Goal: Task Accomplishment & Management: Manage account settings

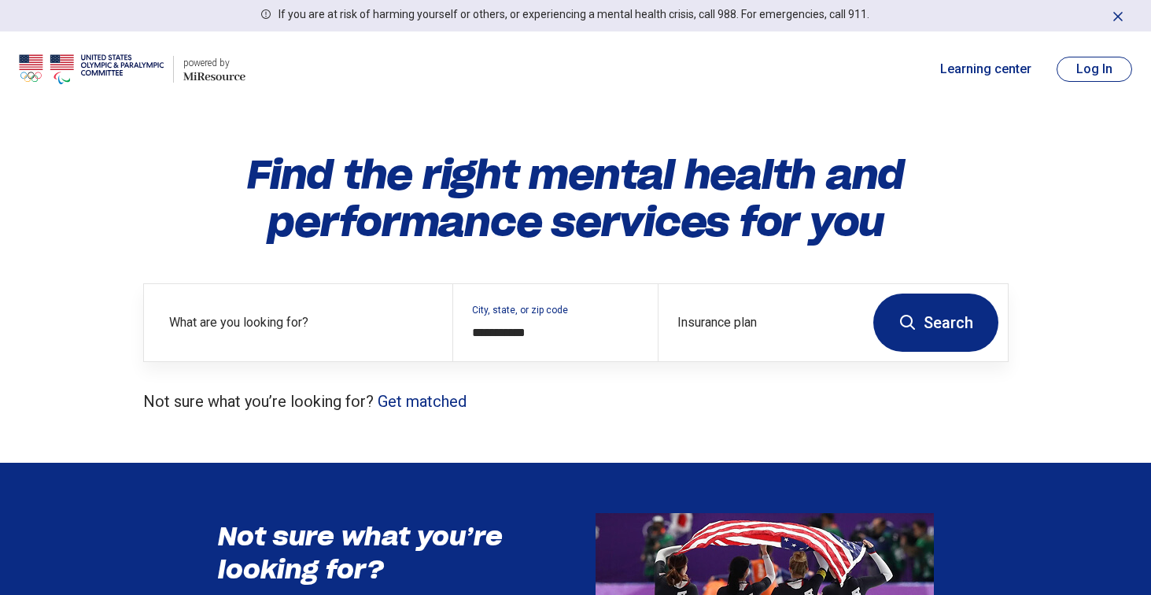
click at [1091, 68] on button "Log In" at bounding box center [1095, 69] width 76 height 25
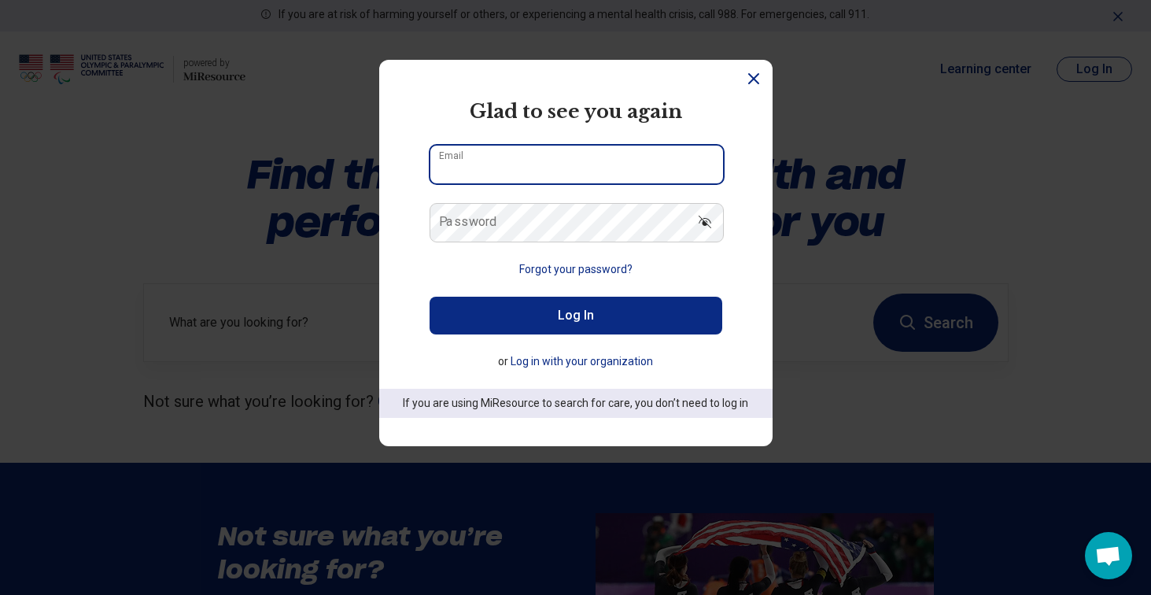
click at [470, 165] on input "Email" at bounding box center [576, 165] width 293 height 38
type input "**********"
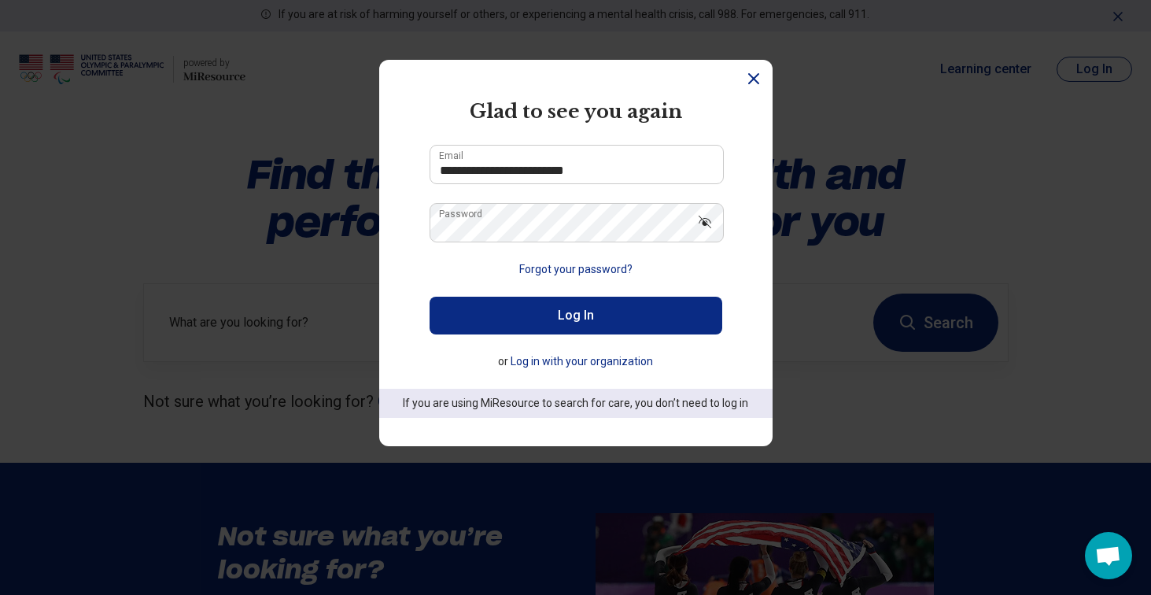
click at [578, 307] on button "Log In" at bounding box center [576, 316] width 293 height 38
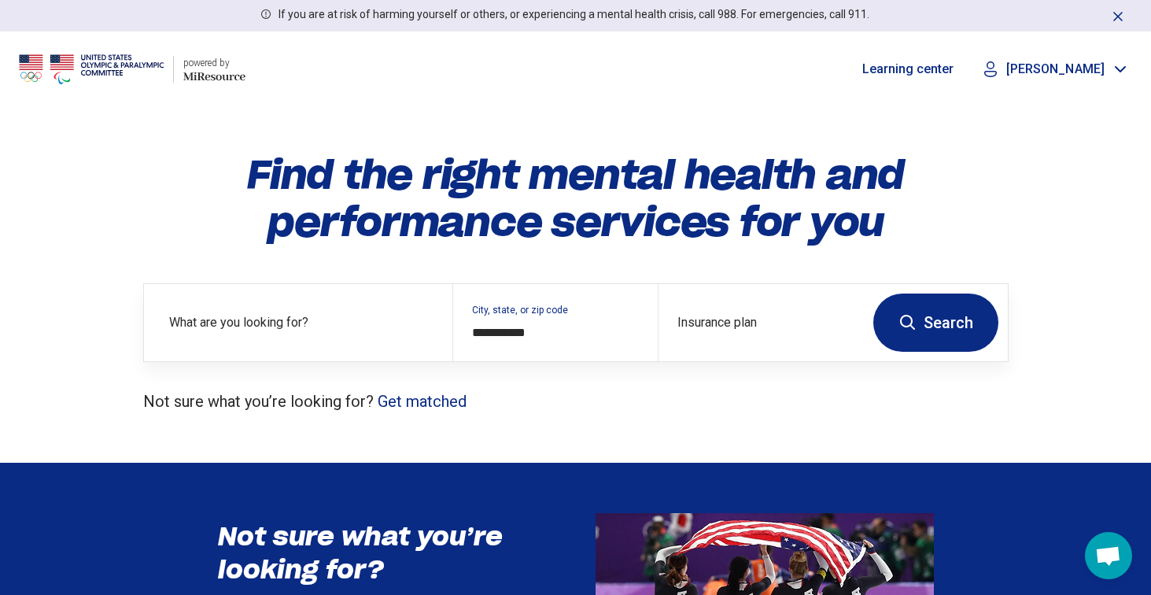
click at [1094, 74] on p "[PERSON_NAME]" at bounding box center [1056, 69] width 98 height 16
click at [1075, 124] on link "My Dashboard" at bounding box center [1077, 116] width 110 height 41
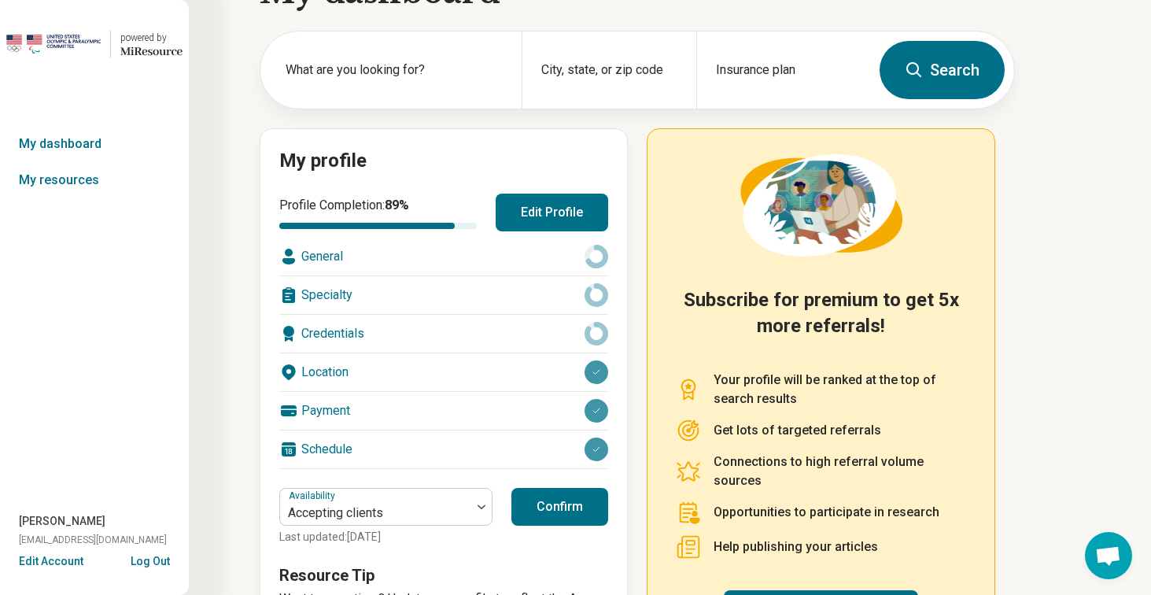
scroll to position [54, 0]
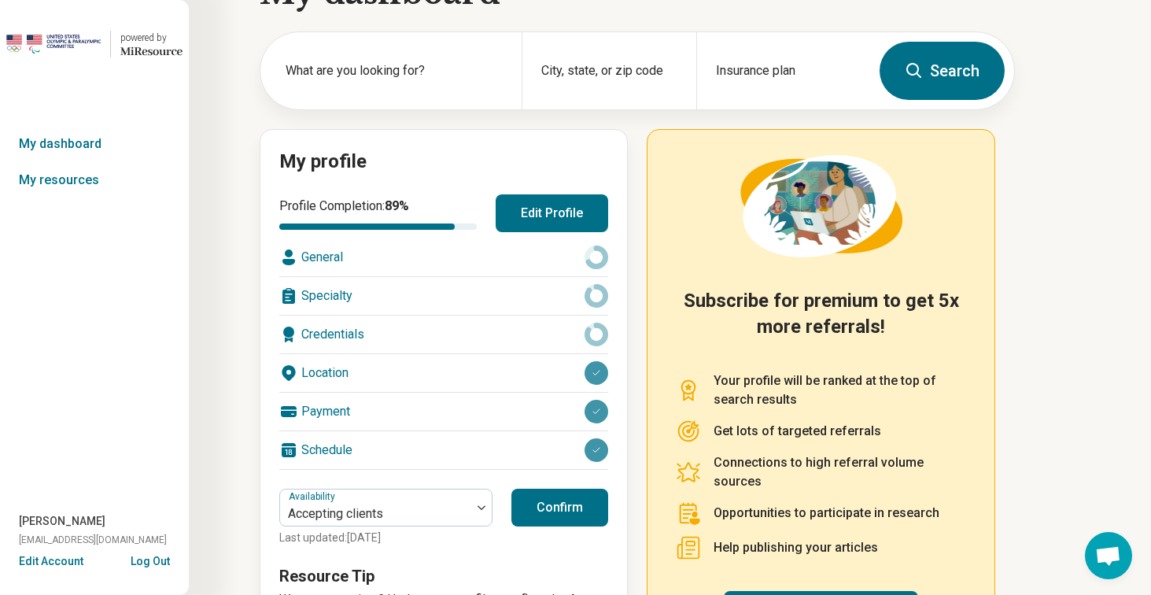
click at [326, 257] on div "General" at bounding box center [443, 257] width 329 height 38
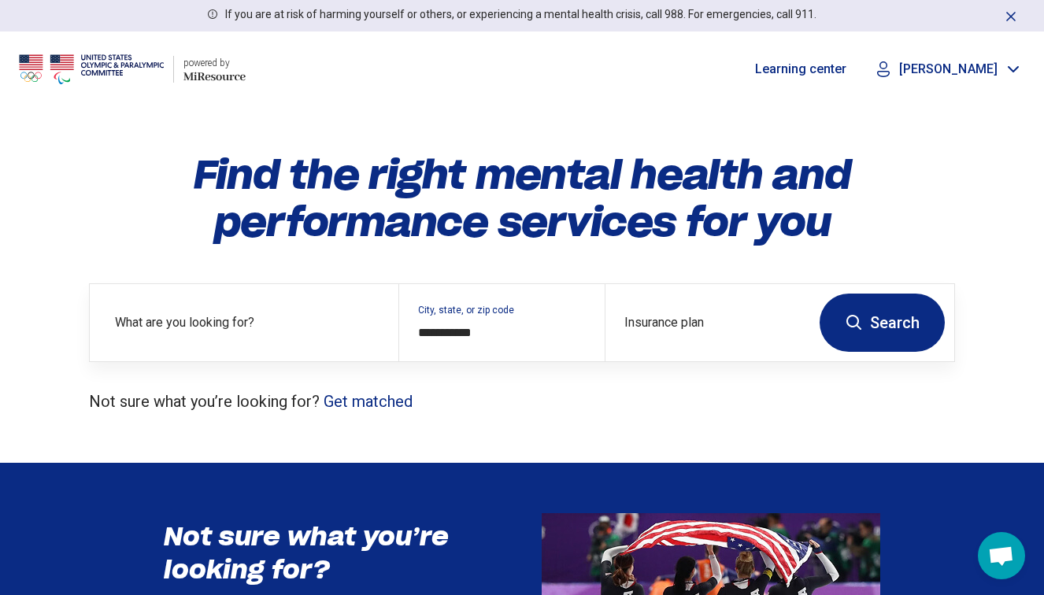
click at [996, 58] on div "[PERSON_NAME]" at bounding box center [947, 69] width 153 height 24
click at [984, 107] on link "My Dashboard" at bounding box center [969, 116] width 110 height 41
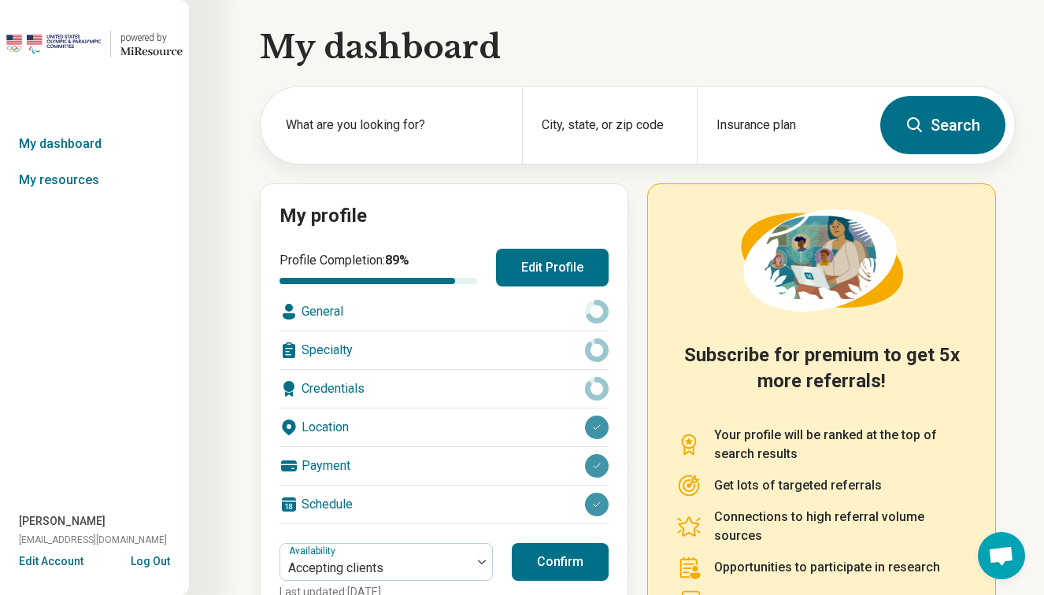
click at [493, 398] on div "Credentials" at bounding box center [443, 389] width 329 height 38
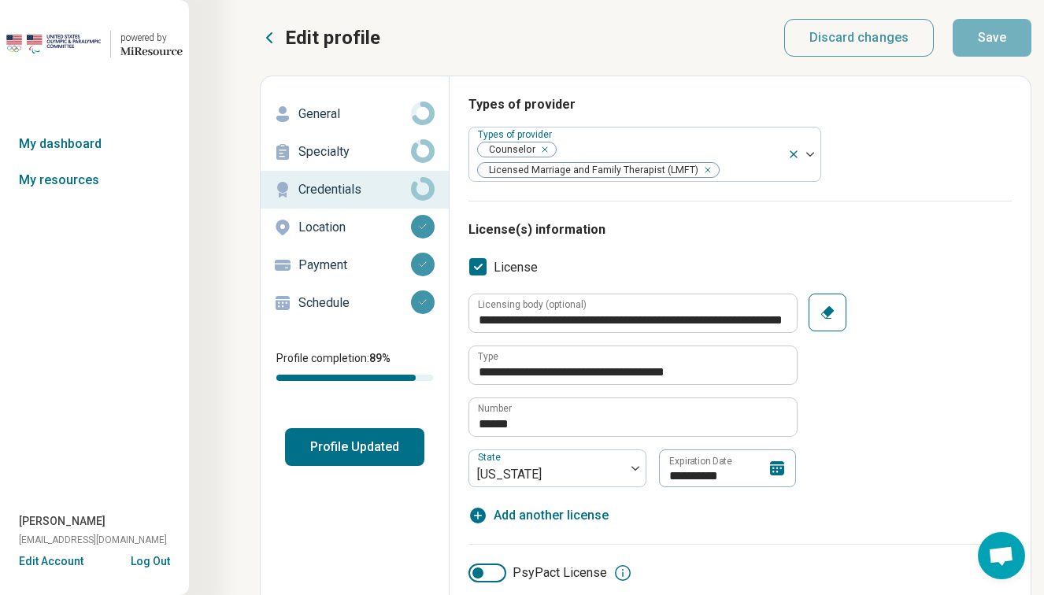
click at [312, 109] on p "General" at bounding box center [354, 114] width 113 height 19
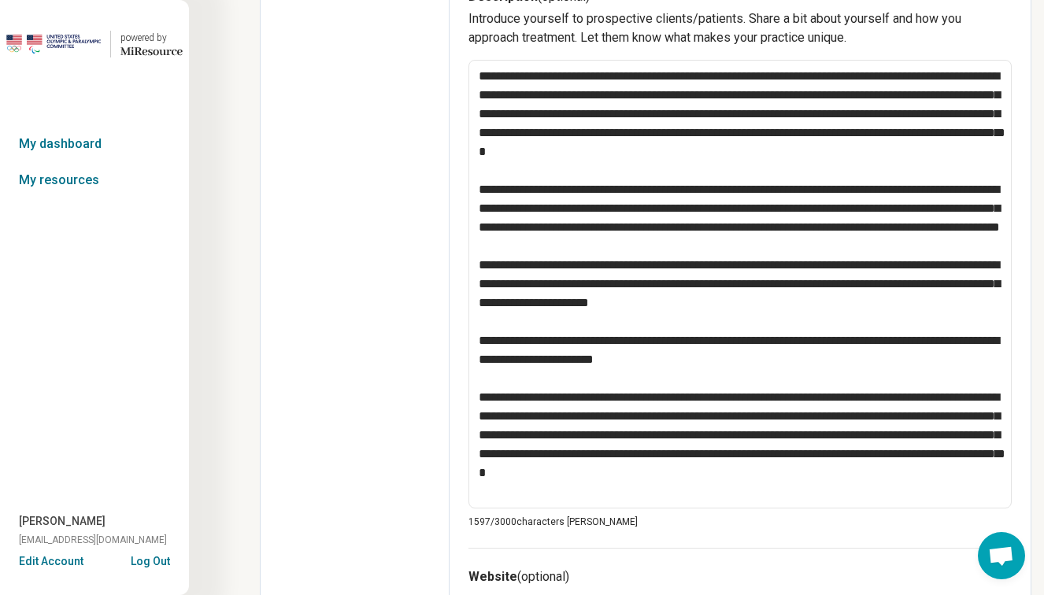
scroll to position [741, 0]
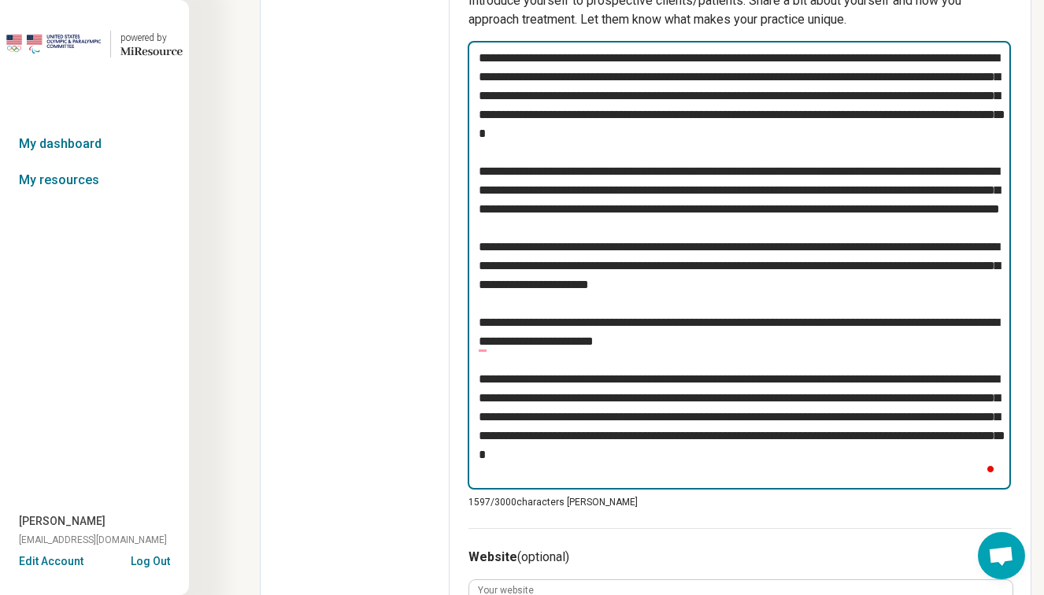
drag, startPoint x: 769, startPoint y: 453, endPoint x: 981, endPoint y: 458, distance: 212.5
click at [981, 459] on textarea "To enrich screen reader interactions, please activate Accessibility in Grammarl…" at bounding box center [738, 265] width 543 height 449
type textarea "*"
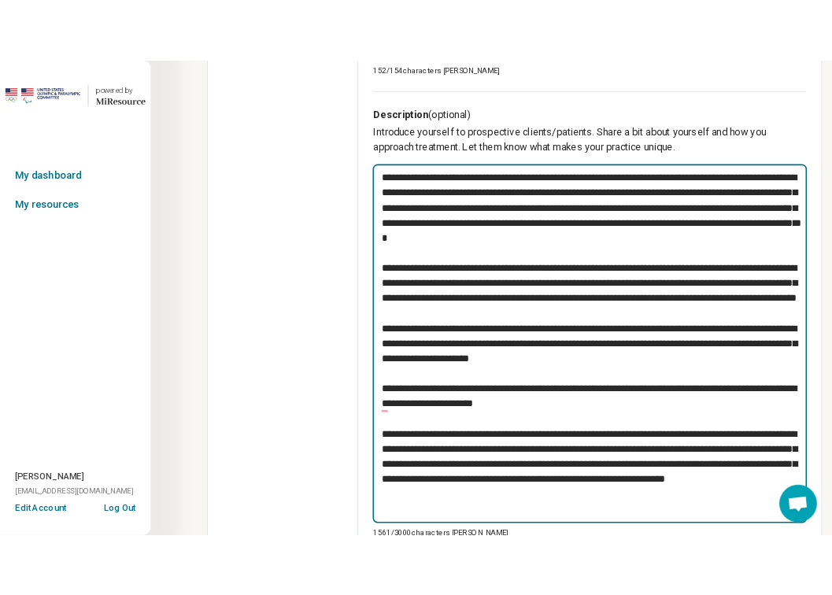
scroll to position [0, 0]
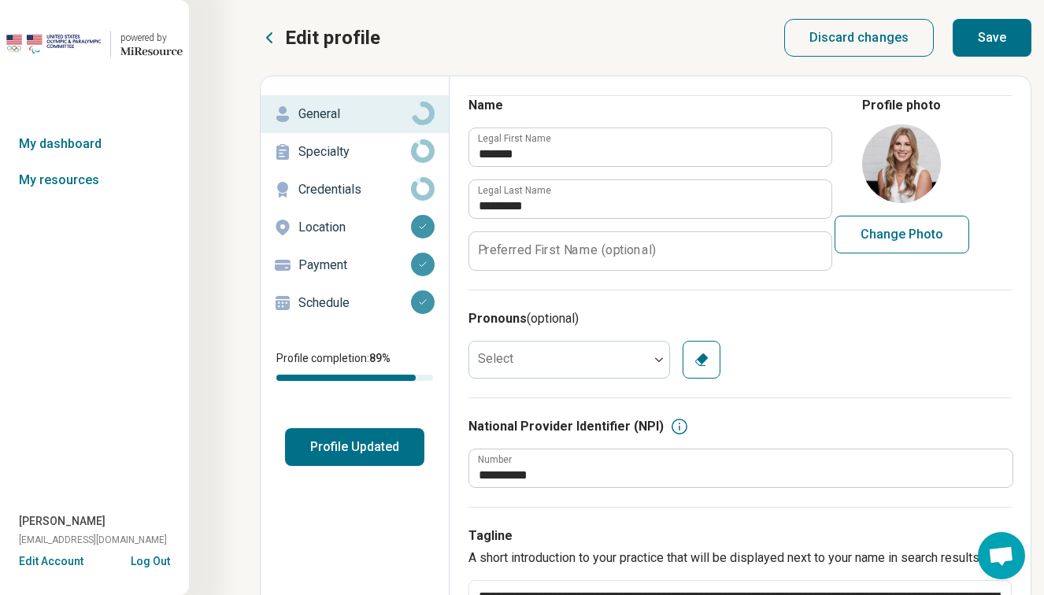
type textarea "**********"
click at [995, 35] on button "Save" at bounding box center [991, 38] width 79 height 38
type textarea "*"
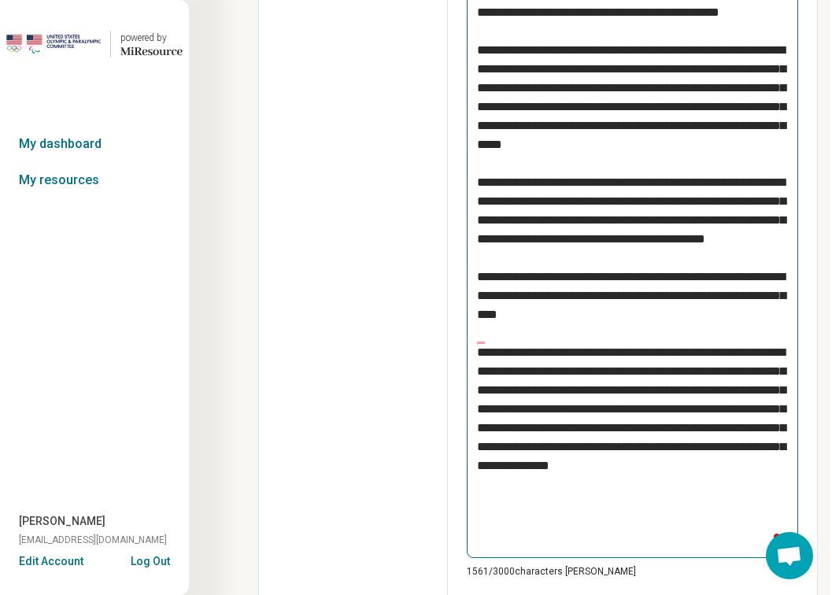
scroll to position [946, 2]
